Goal: Book appointment/travel/reservation

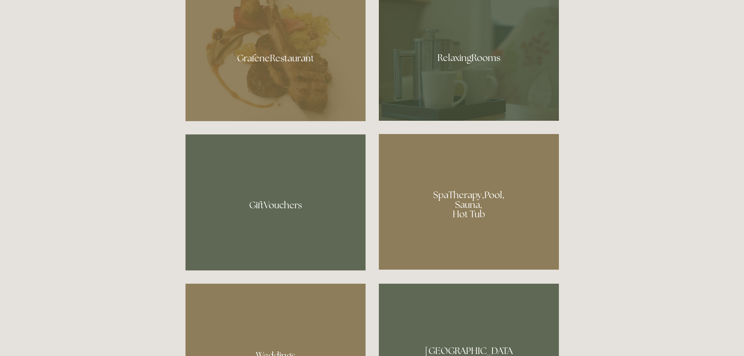
scroll to position [586, 0]
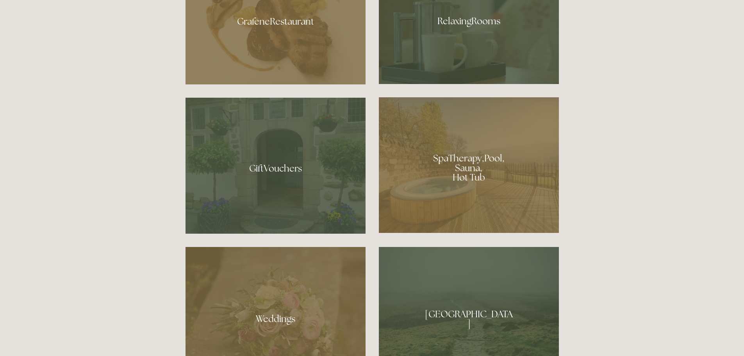
click at [468, 171] on div at bounding box center [469, 165] width 180 height 136
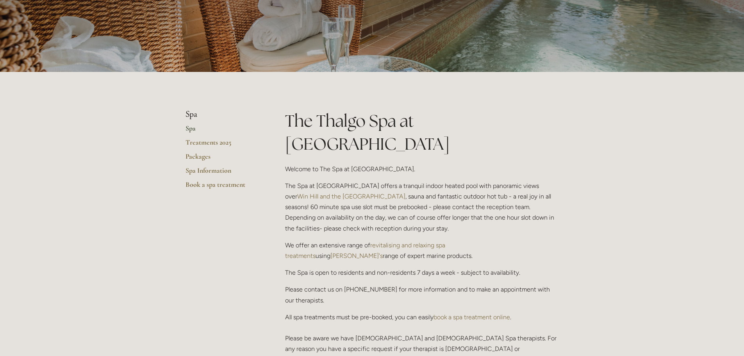
scroll to position [39, 0]
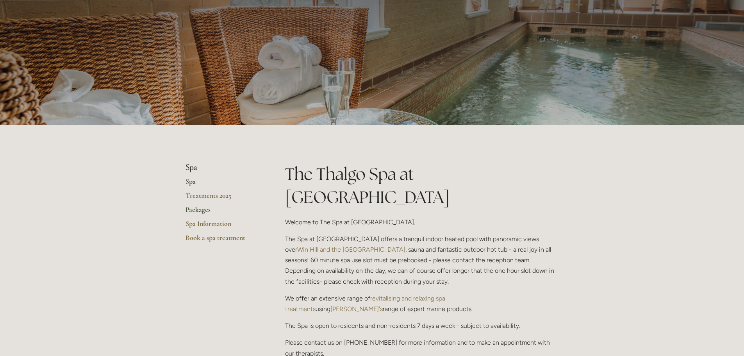
click at [200, 207] on link "Packages" at bounding box center [223, 212] width 75 height 14
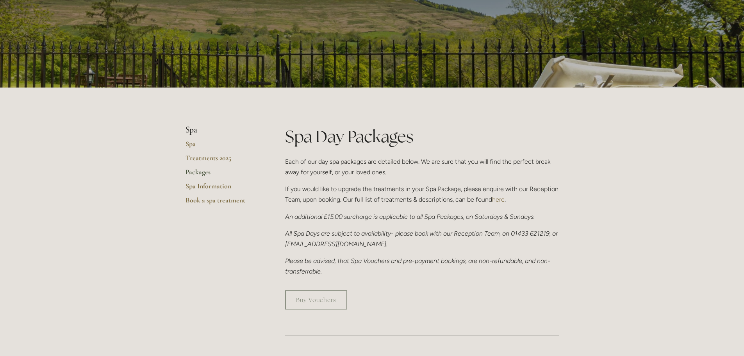
scroll to position [78, 0]
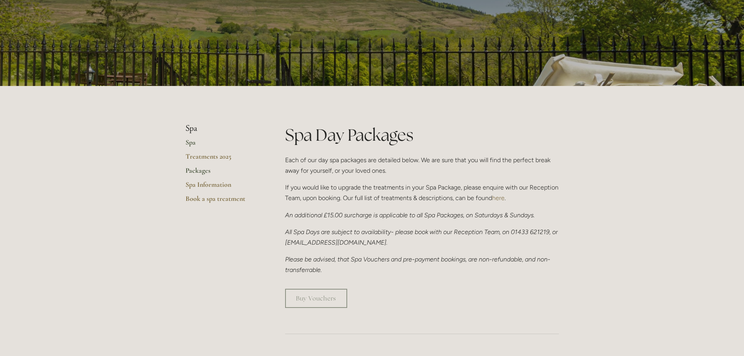
click at [190, 139] on link "Spa" at bounding box center [223, 145] width 75 height 14
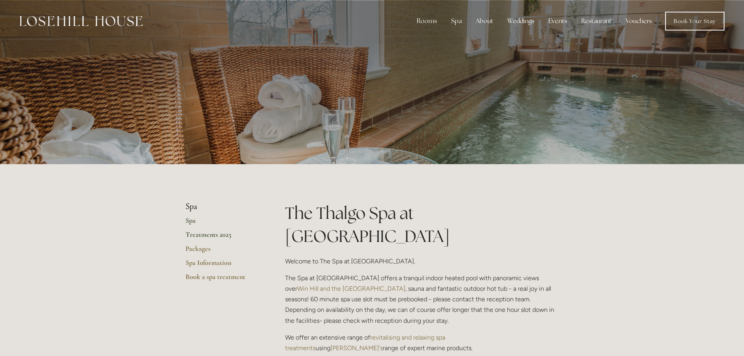
click at [211, 233] on link "Treatments 2025" at bounding box center [223, 237] width 75 height 14
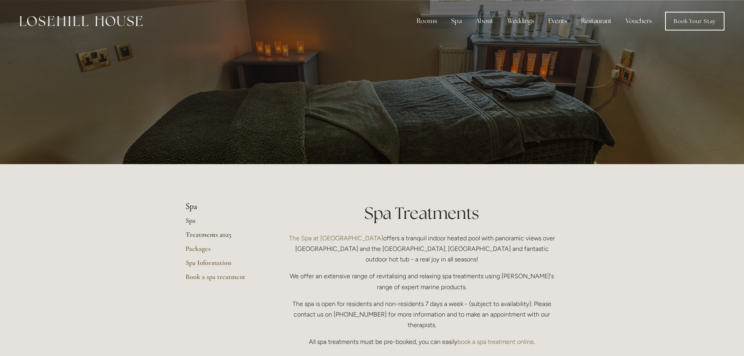
click at [194, 219] on link "Spa" at bounding box center [223, 223] width 75 height 14
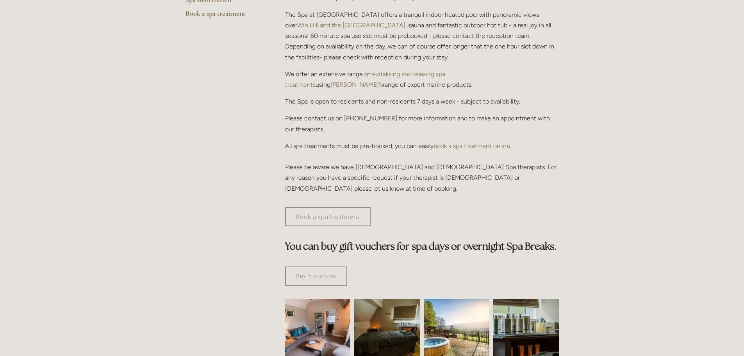
scroll to position [274, 0]
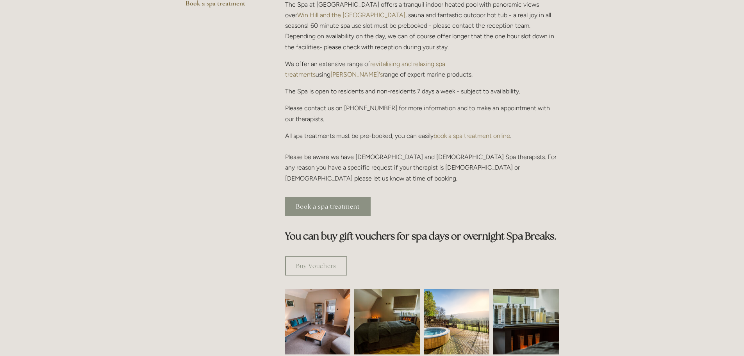
click at [339, 197] on link "Book a spa treatment" at bounding box center [328, 206] width 86 height 19
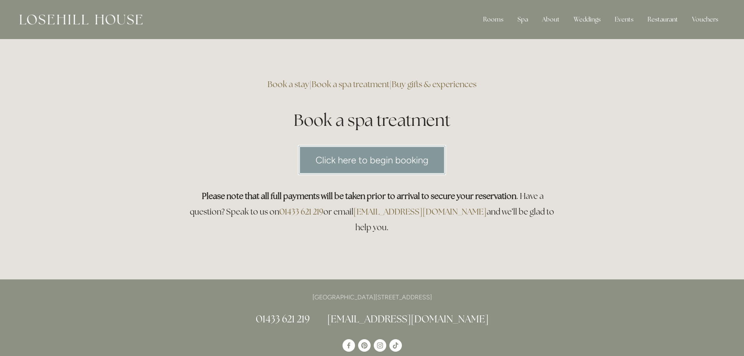
click at [370, 157] on link "Click here to begin booking" at bounding box center [372, 160] width 148 height 30
